Goal: Transaction & Acquisition: Purchase product/service

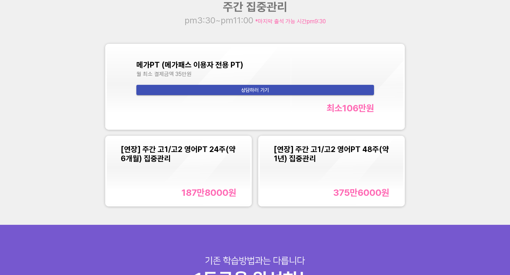
scroll to position [695, 0]
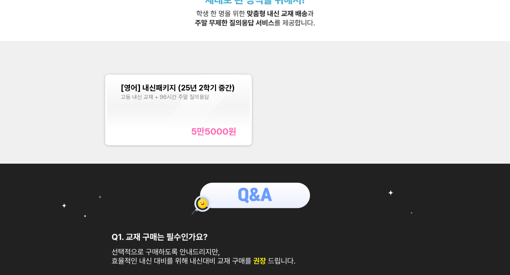
scroll to position [182, 0]
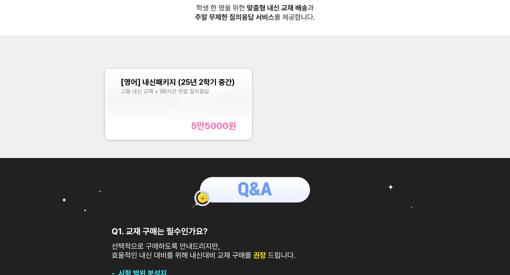
scroll to position [244, 0]
